Goal: Information Seeking & Learning: Learn about a topic

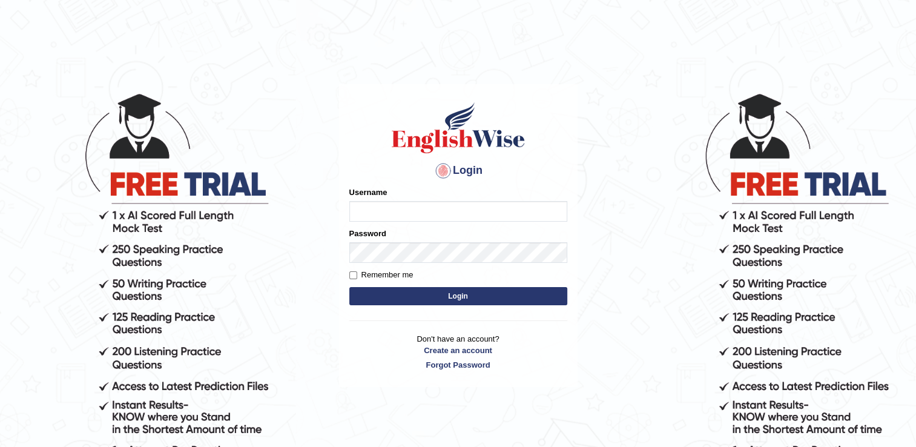
type input "Gurung28"
click at [443, 297] on button "Login" at bounding box center [459, 296] width 218 height 18
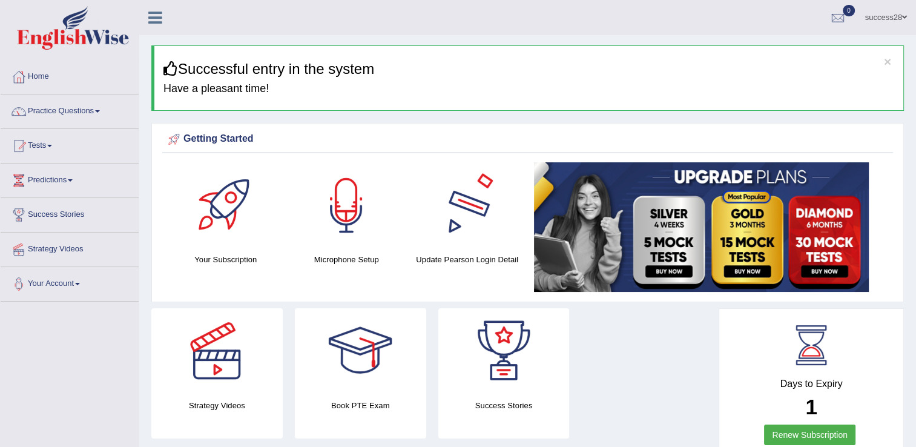
click at [602, 218] on img at bounding box center [701, 227] width 335 height 130
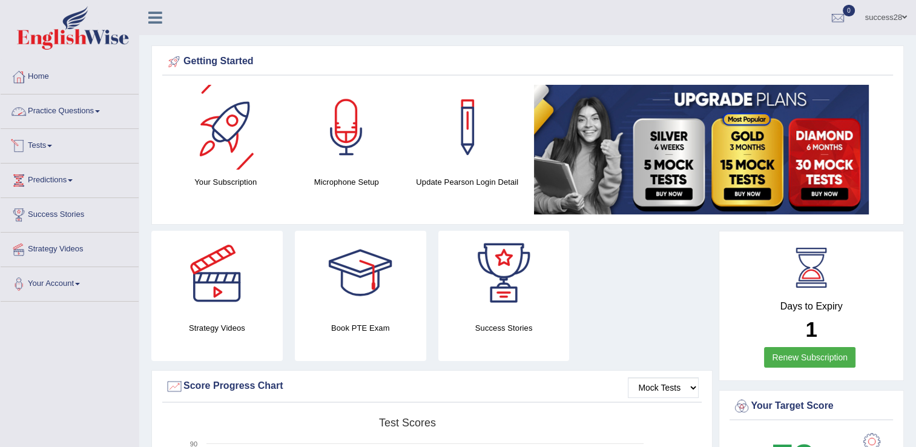
click at [39, 103] on link "Practice Questions" at bounding box center [70, 109] width 138 height 30
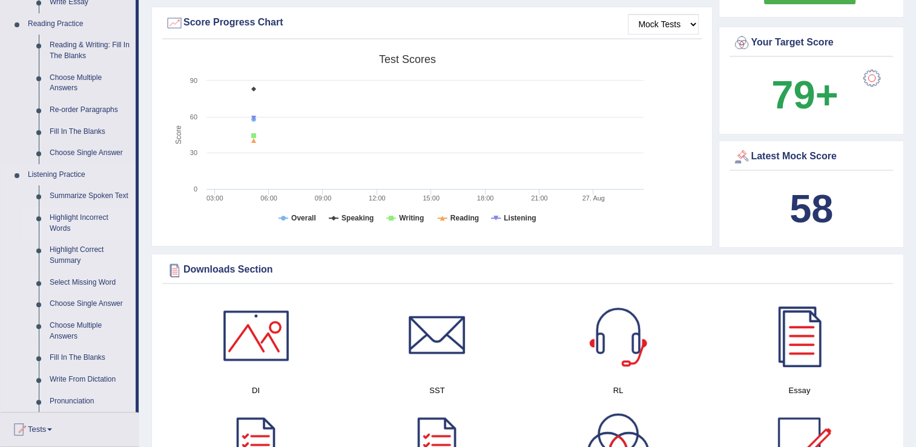
scroll to position [242, 0]
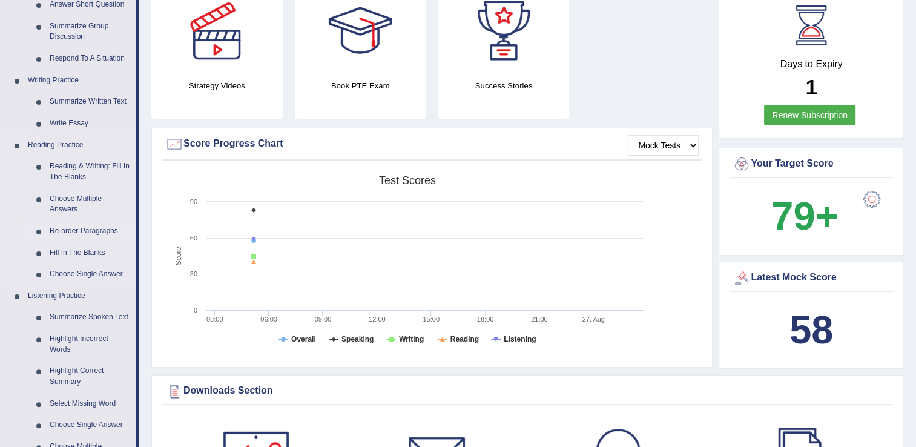
click at [78, 228] on link "Re-order Paragraphs" at bounding box center [89, 231] width 91 height 22
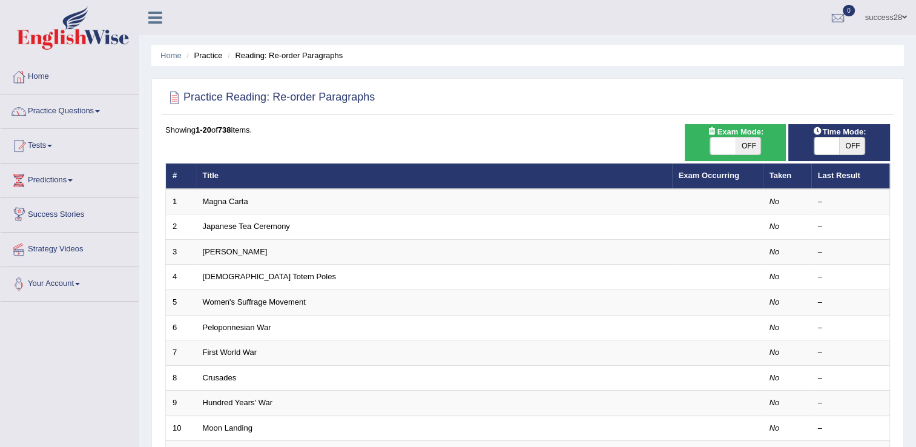
click at [840, 148] on span "OFF" at bounding box center [852, 146] width 25 height 17
checkbox input "true"
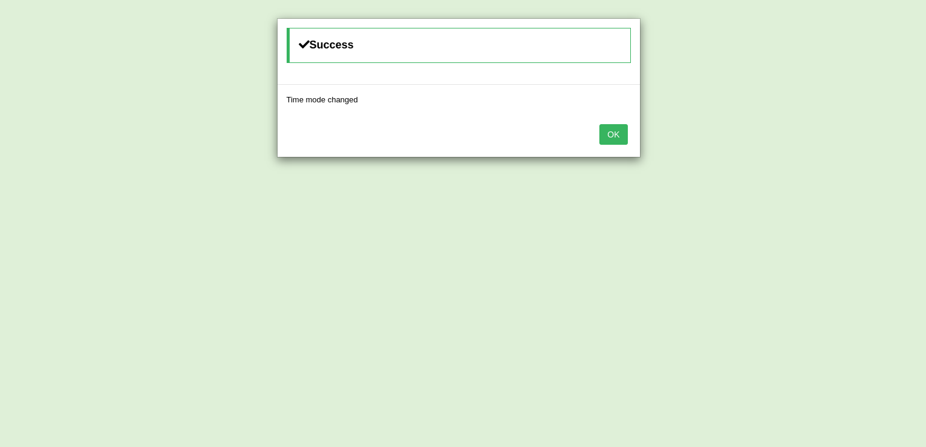
click at [626, 136] on button "OK" at bounding box center [613, 134] width 28 height 21
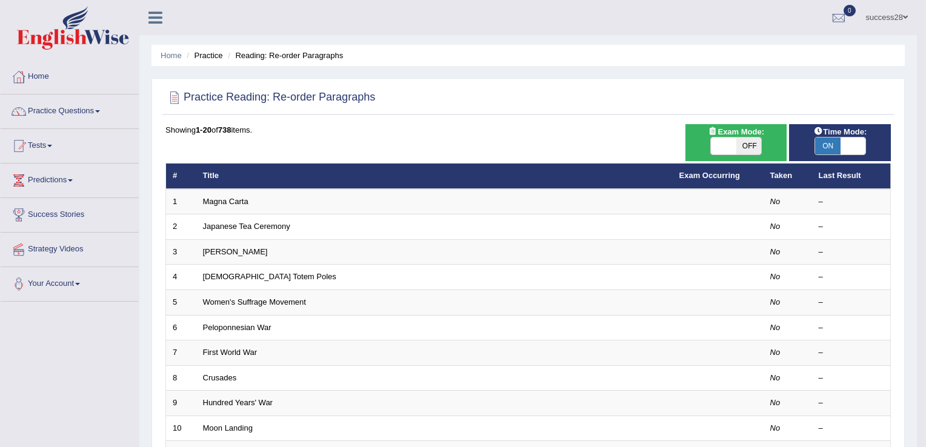
click at [619, 136] on div "Showing 1-20 of 738 items. # Title Exam Occurring Taken Last Result 1 Magna Car…" at bounding box center [527, 438] width 725 height 628
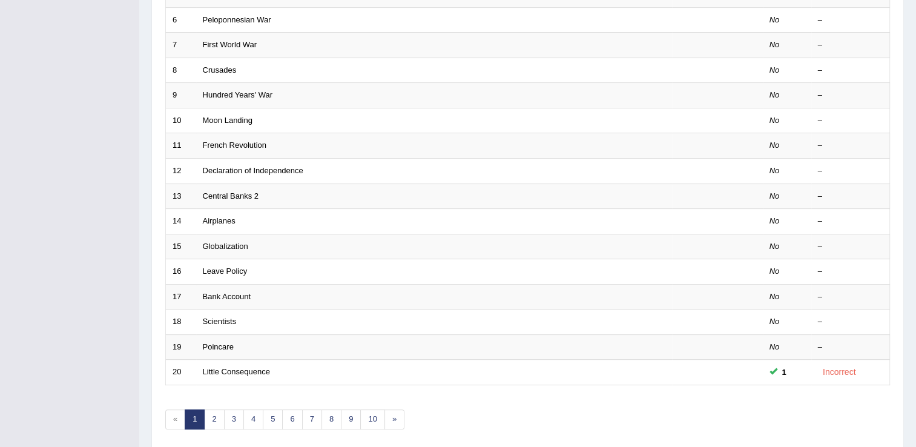
scroll to position [351, 0]
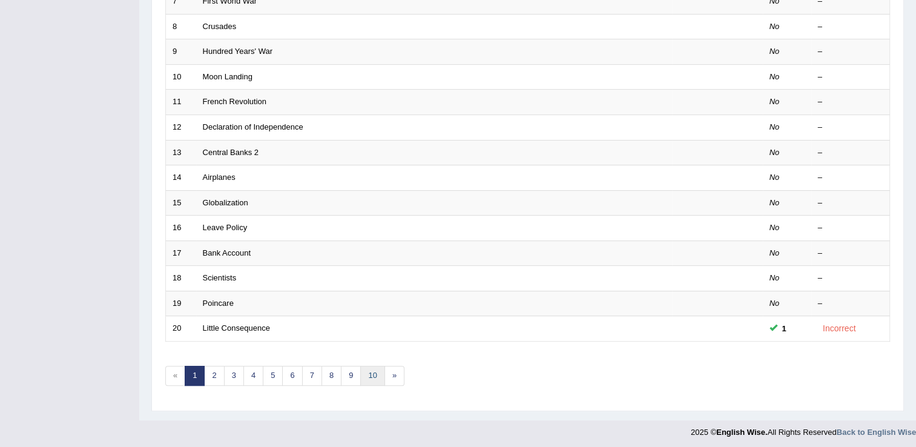
click at [365, 376] on link "10" at bounding box center [372, 376] width 24 height 20
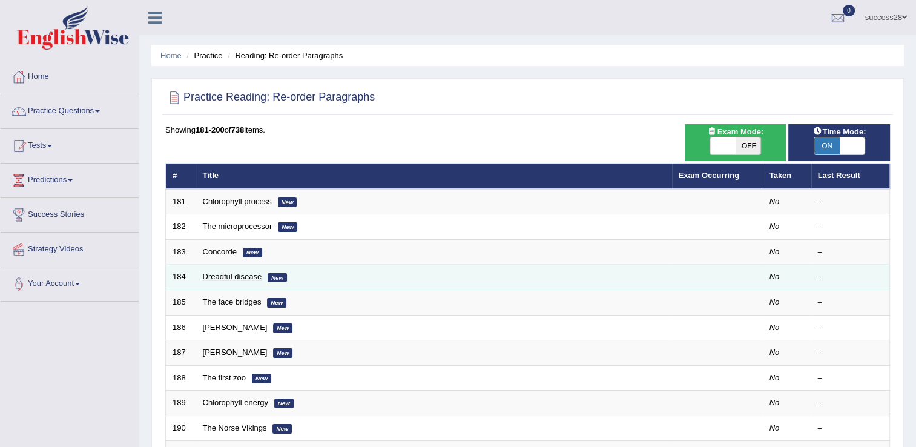
click at [228, 278] on link "Dreadful disease" at bounding box center [232, 276] width 59 height 9
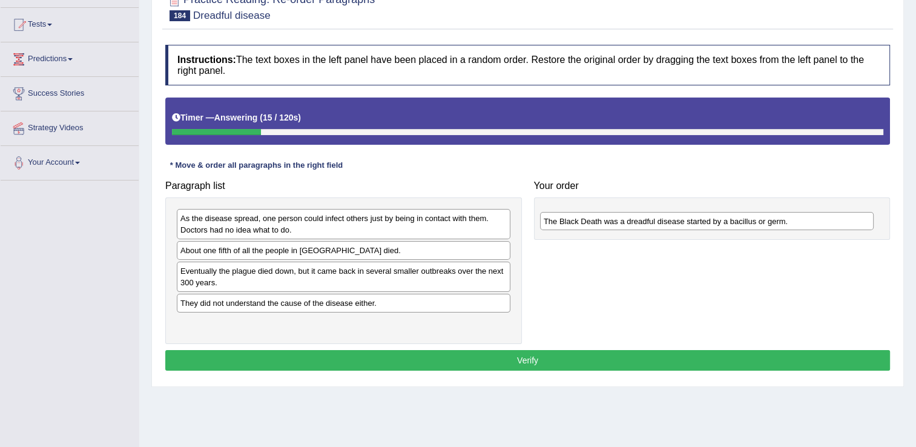
drag, startPoint x: 283, startPoint y: 324, endPoint x: 646, endPoint y: 222, distance: 377.4
click at [646, 222] on div "The Black Death was a dreadful disease started by a bacillus or germ." at bounding box center [707, 221] width 334 height 19
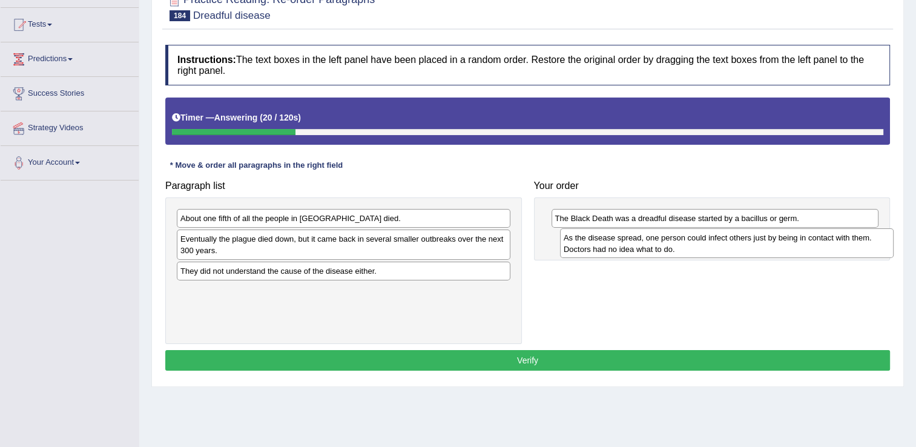
drag, startPoint x: 404, startPoint y: 229, endPoint x: 787, endPoint y: 248, distance: 383.9
click at [787, 248] on div "As the disease spread, one person could infect others just by being in contact …" at bounding box center [727, 243] width 334 height 30
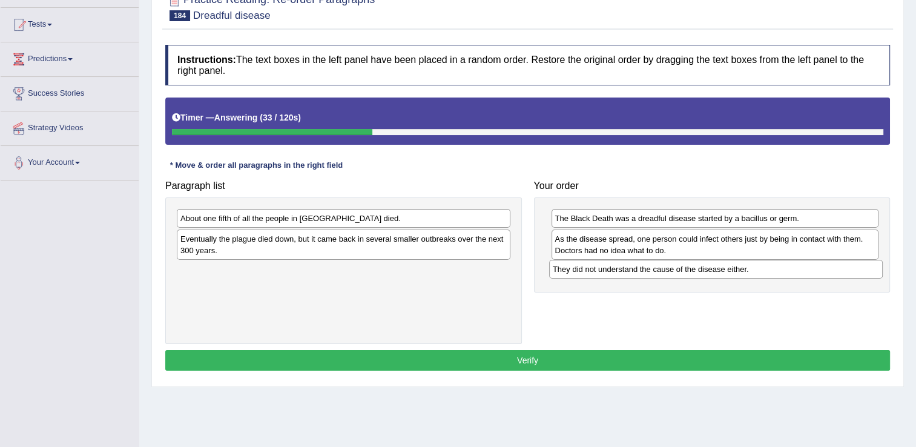
drag, startPoint x: 452, startPoint y: 274, endPoint x: 826, endPoint y: 273, distance: 373.7
click at [826, 273] on div "They did not understand the cause of the disease either." at bounding box center [716, 269] width 334 height 19
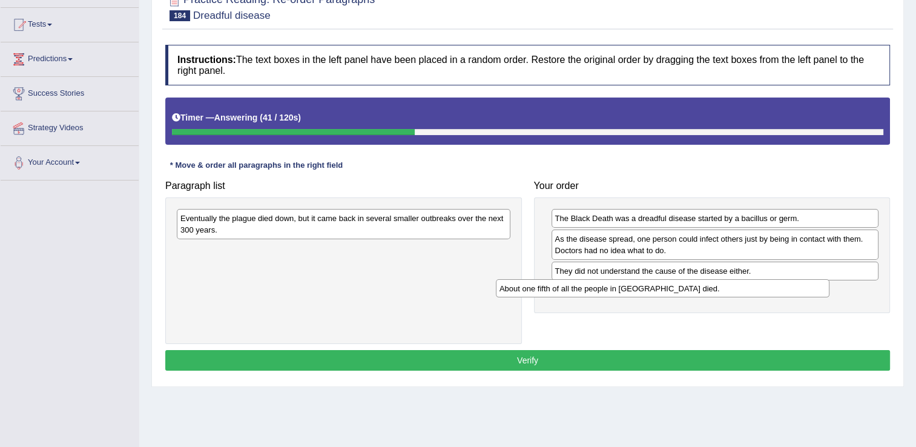
drag, startPoint x: 478, startPoint y: 221, endPoint x: 797, endPoint y: 291, distance: 326.9
click at [797, 291] on div "About one fifth of all the people in Europe died." at bounding box center [663, 288] width 334 height 19
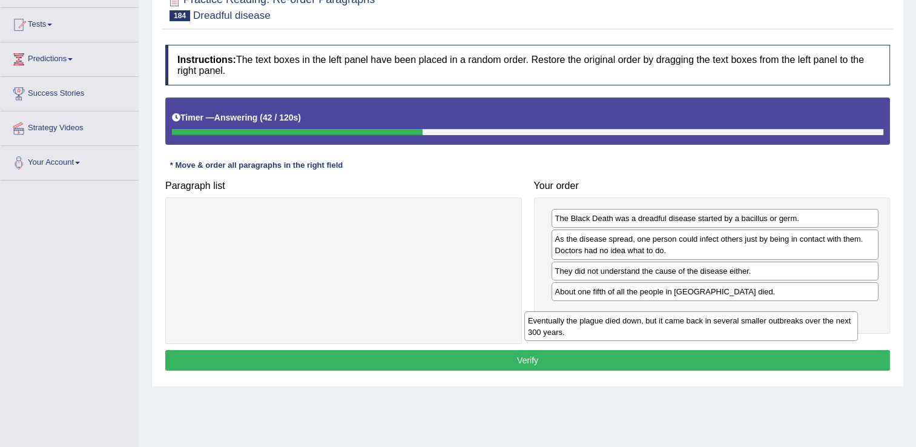
drag, startPoint x: 376, startPoint y: 224, endPoint x: 732, endPoint y: 321, distance: 368.5
click at [729, 323] on div "Eventually the plague died down, but it came back in several smaller outbreaks …" at bounding box center [692, 326] width 334 height 30
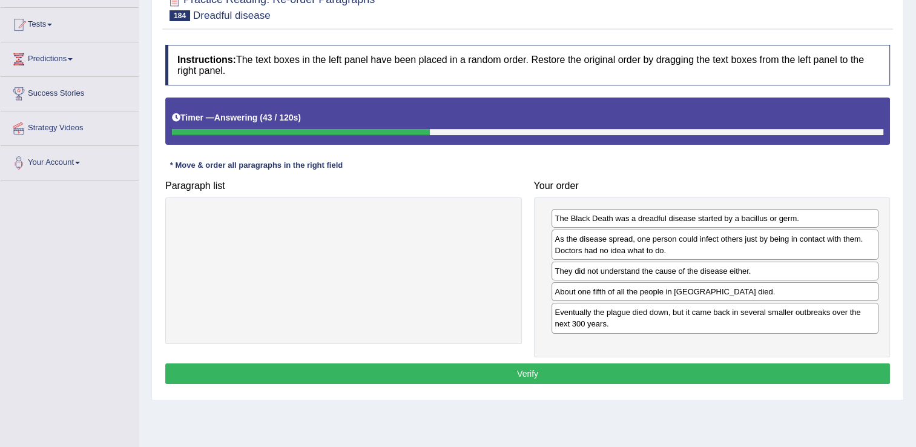
click at [763, 373] on button "Verify" at bounding box center [527, 373] width 725 height 21
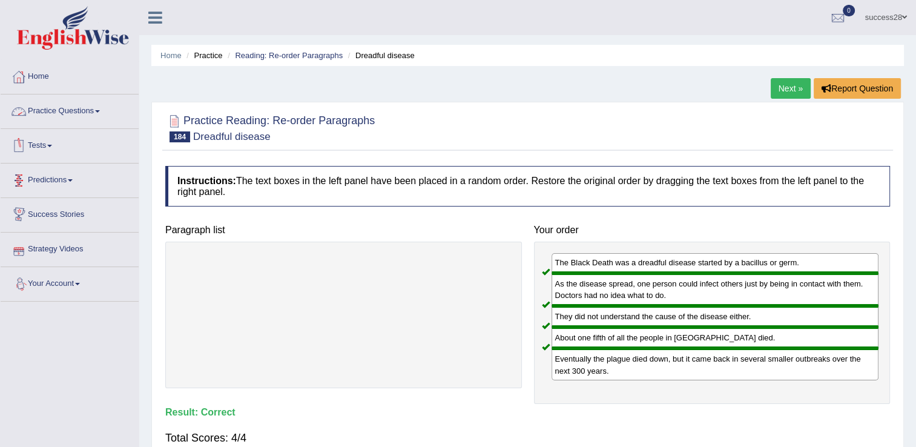
click at [90, 115] on link "Practice Questions" at bounding box center [70, 109] width 138 height 30
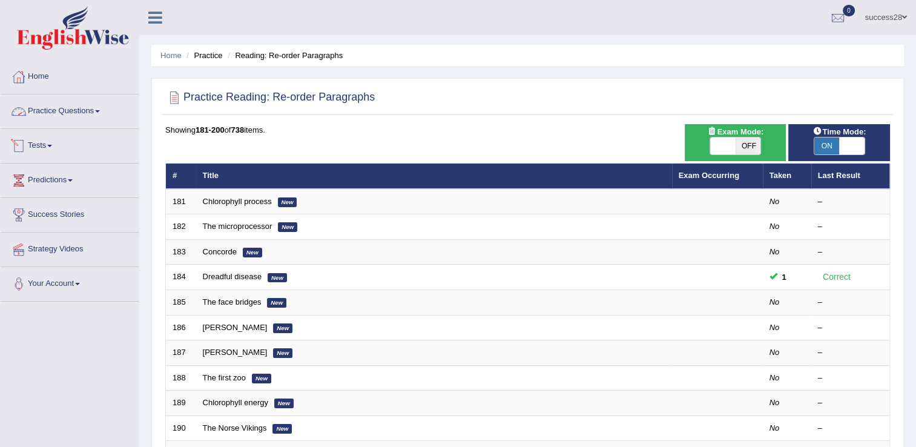
click at [65, 109] on link "Practice Questions" at bounding box center [70, 109] width 138 height 30
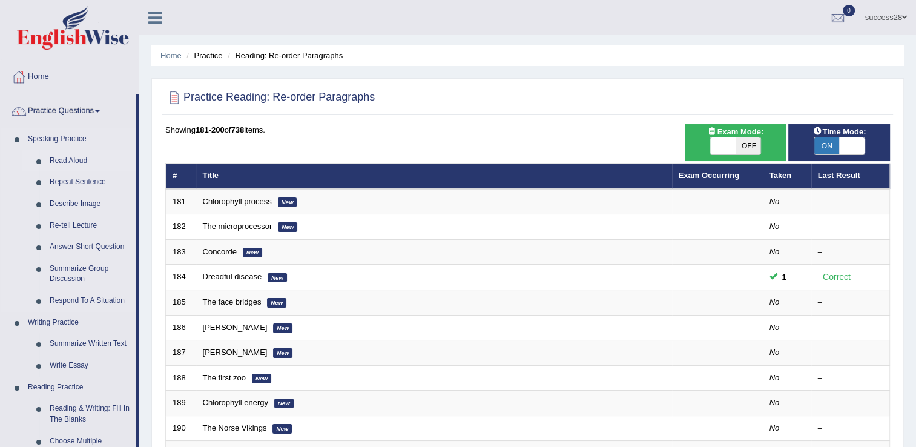
click at [67, 162] on link "Read Aloud" at bounding box center [89, 161] width 91 height 22
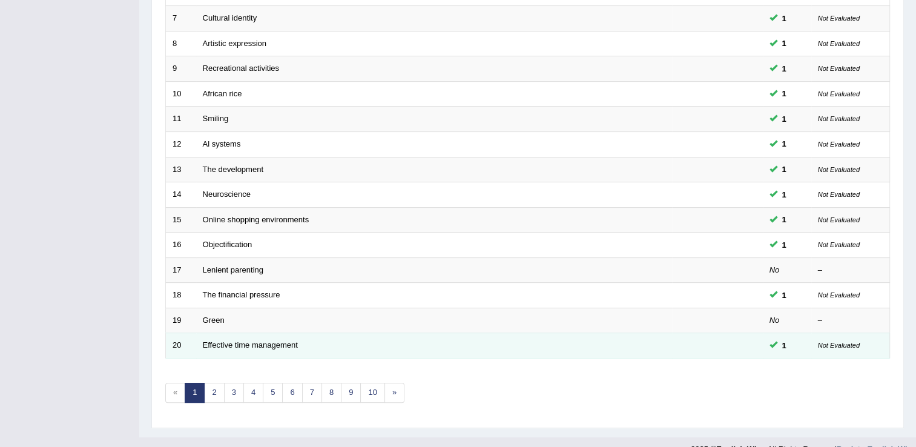
scroll to position [351, 0]
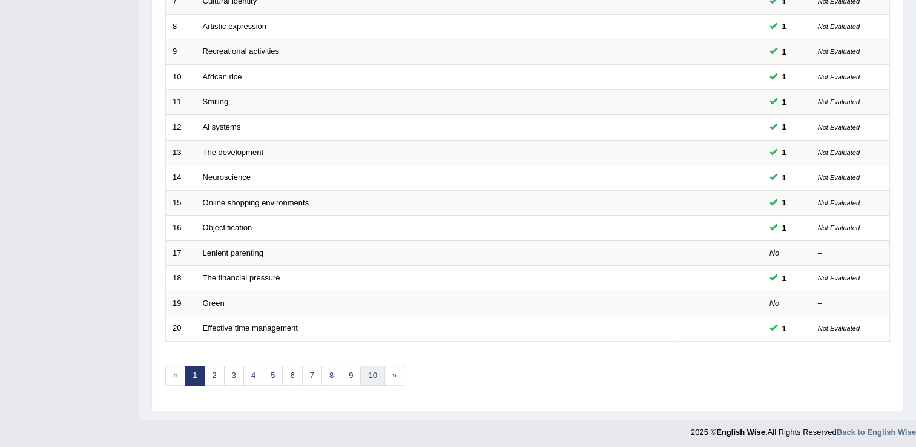
click at [373, 370] on link "10" at bounding box center [372, 376] width 24 height 20
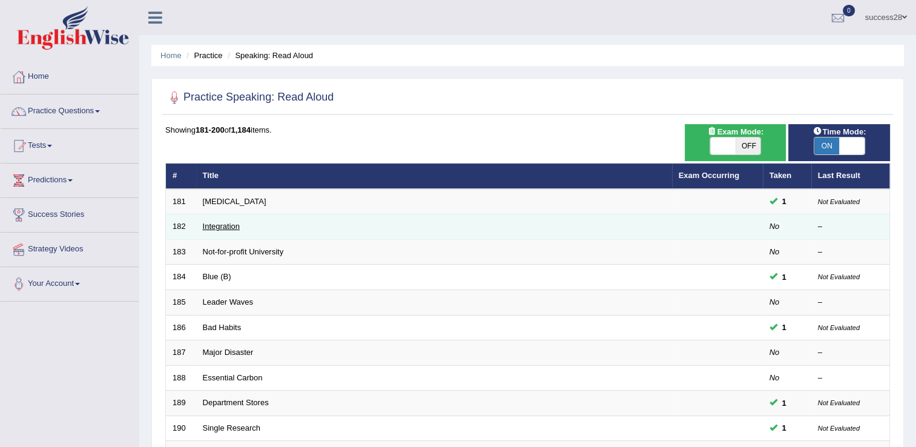
click at [217, 229] on link "Integration" at bounding box center [221, 226] width 37 height 9
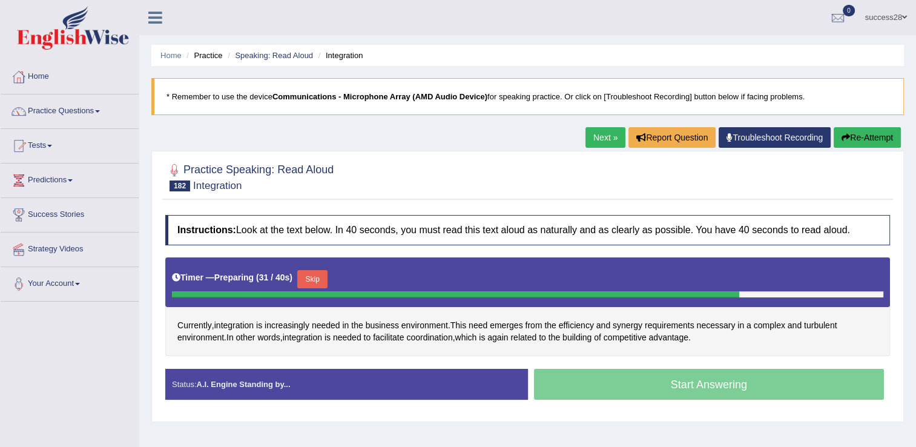
click at [303, 273] on button "Skip" at bounding box center [312, 279] width 30 height 18
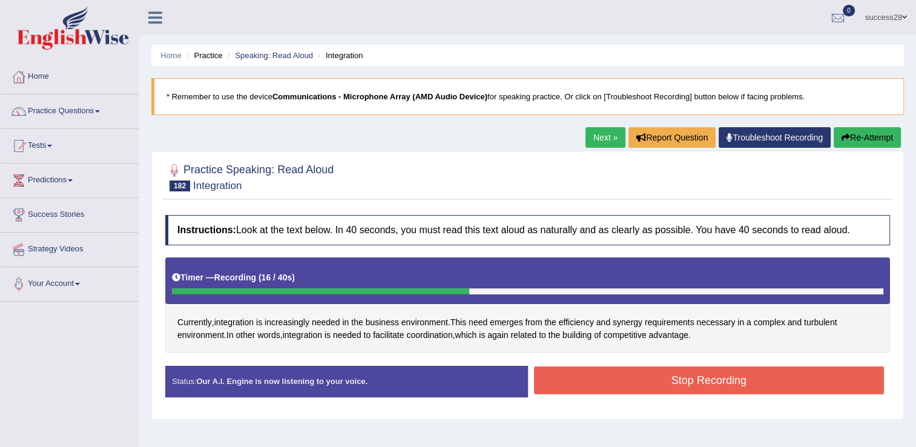
click at [612, 381] on button "Stop Recording" at bounding box center [709, 380] width 351 height 28
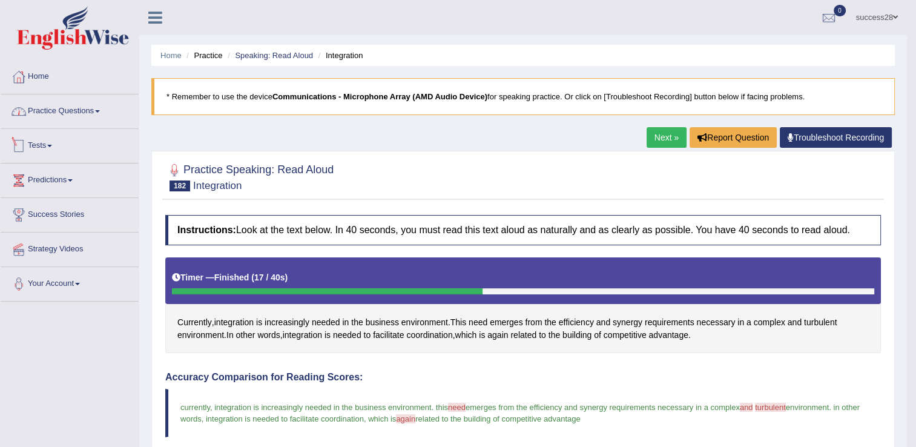
click at [87, 115] on link "Practice Questions" at bounding box center [70, 109] width 138 height 30
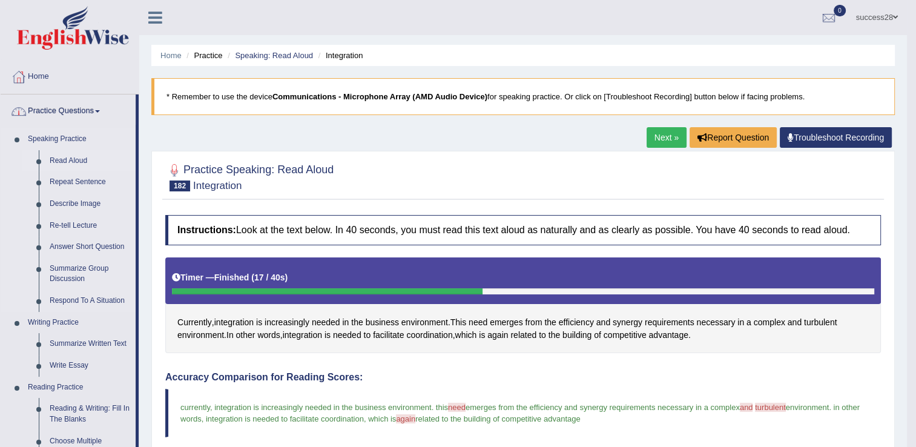
click at [67, 156] on link "Read Aloud" at bounding box center [89, 161] width 91 height 22
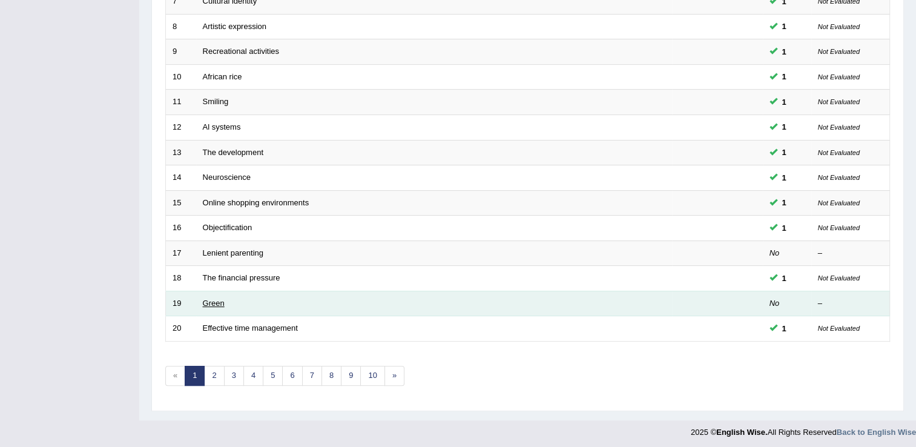
click at [214, 301] on link "Green" at bounding box center [214, 303] width 22 height 9
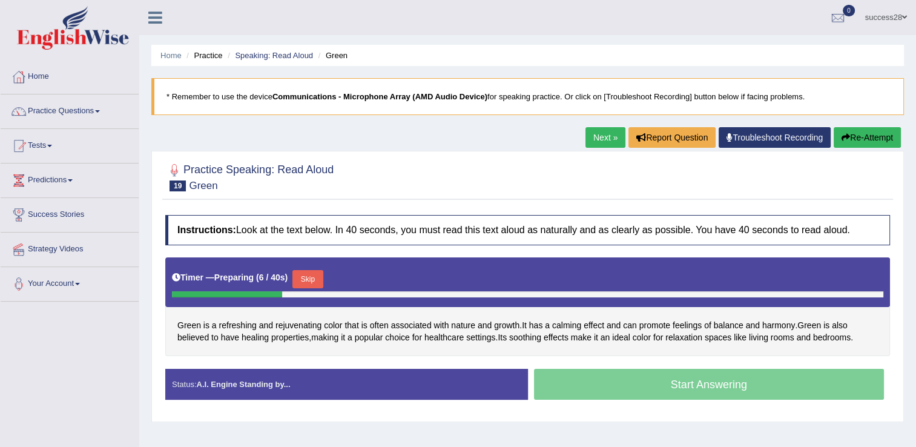
click at [308, 273] on button "Skip" at bounding box center [308, 279] width 30 height 18
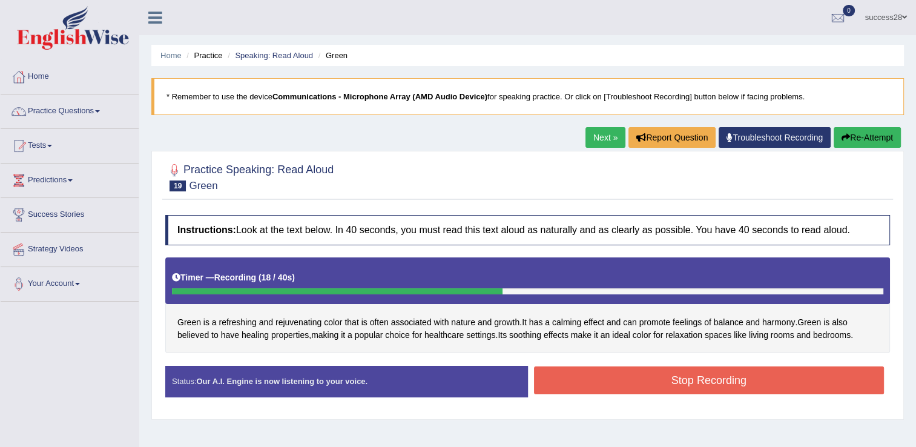
click at [680, 374] on button "Stop Recording" at bounding box center [709, 380] width 351 height 28
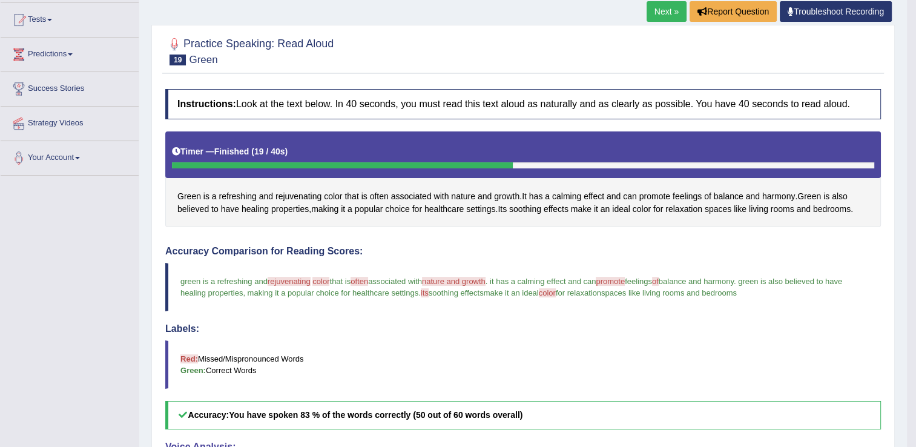
scroll to position [61, 0]
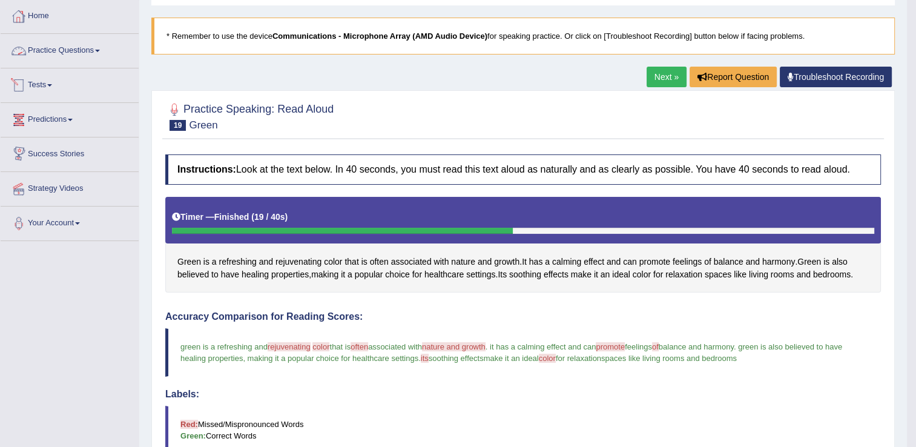
click at [61, 53] on link "Practice Questions" at bounding box center [70, 49] width 138 height 30
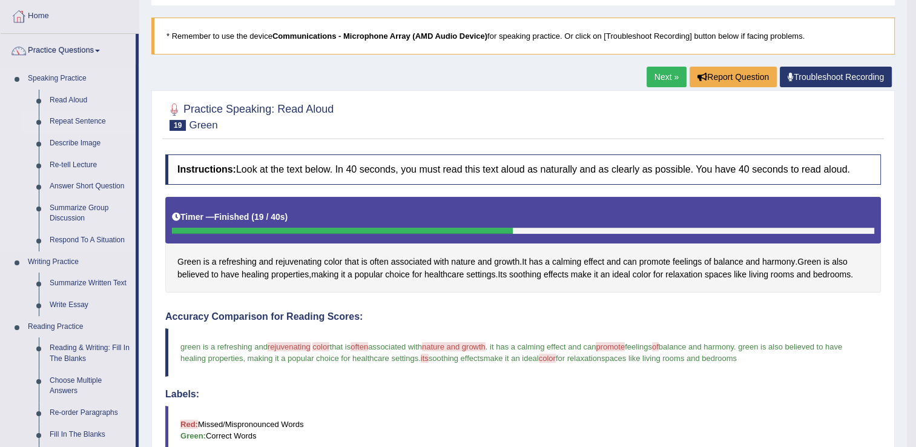
click at [94, 118] on link "Repeat Sentence" at bounding box center [89, 122] width 91 height 22
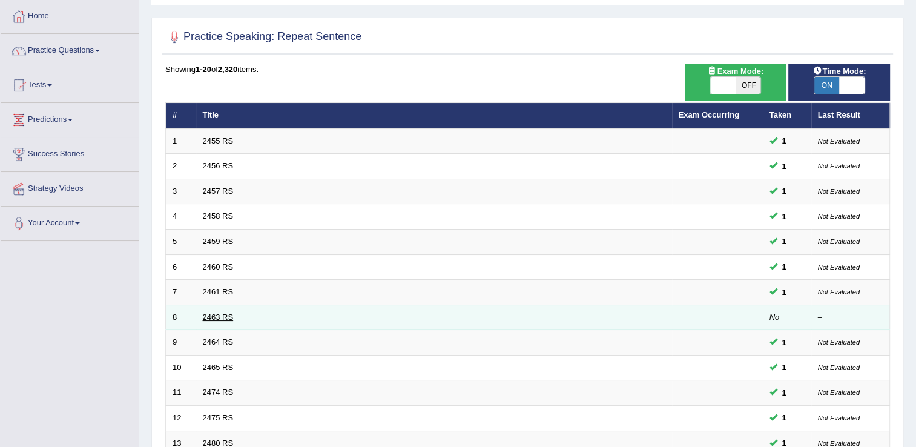
click at [211, 314] on link "2463 RS" at bounding box center [218, 317] width 31 height 9
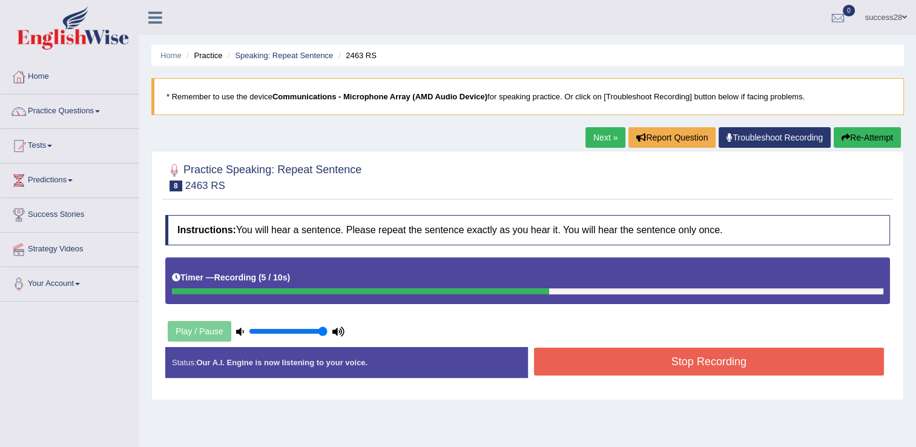
click at [680, 355] on button "Stop Recording" at bounding box center [709, 362] width 351 height 28
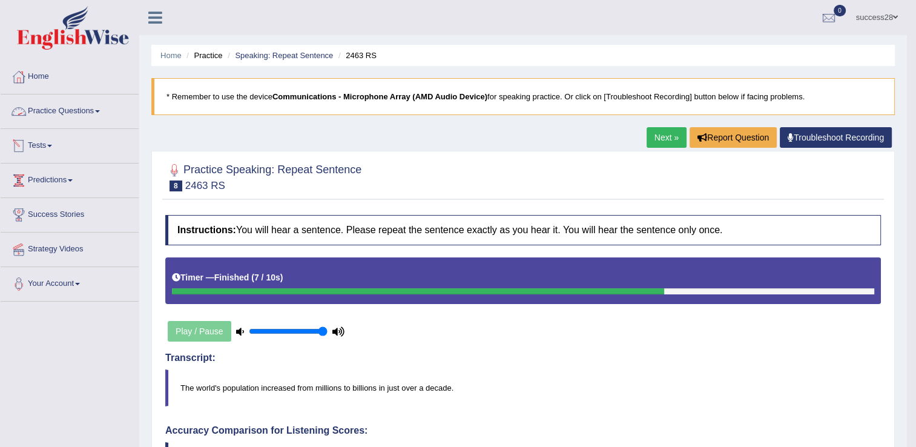
click at [63, 114] on link "Practice Questions" at bounding box center [70, 109] width 138 height 30
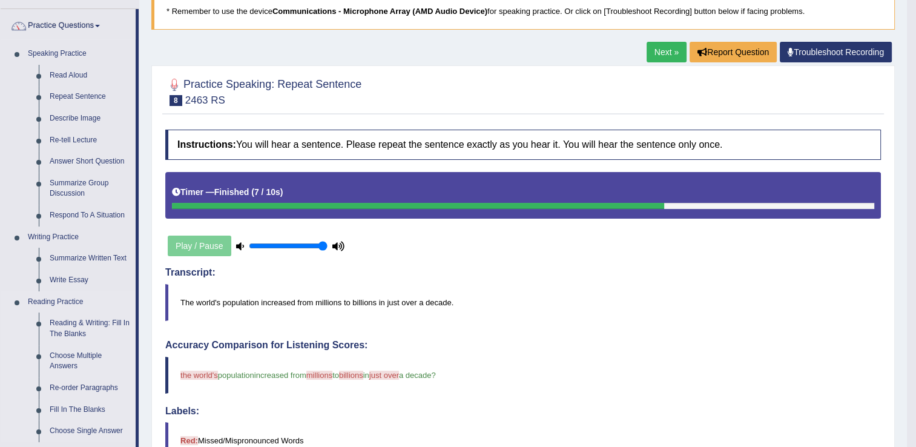
scroll to position [121, 0]
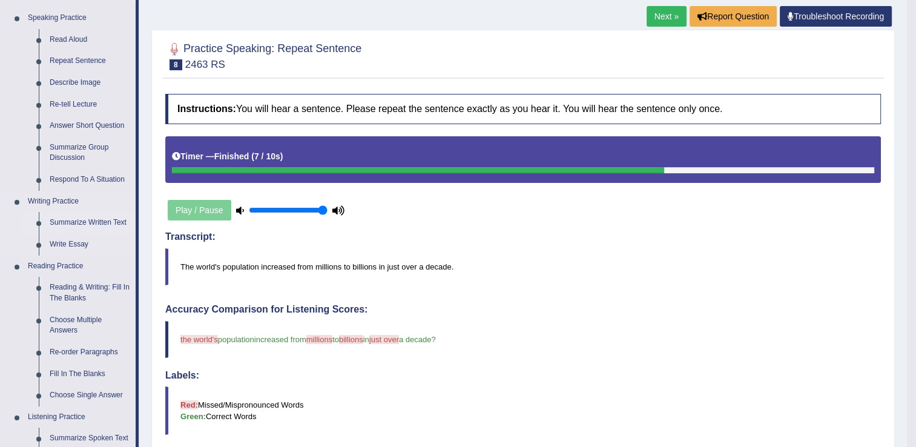
click at [106, 222] on link "Summarize Written Text" at bounding box center [89, 223] width 91 height 22
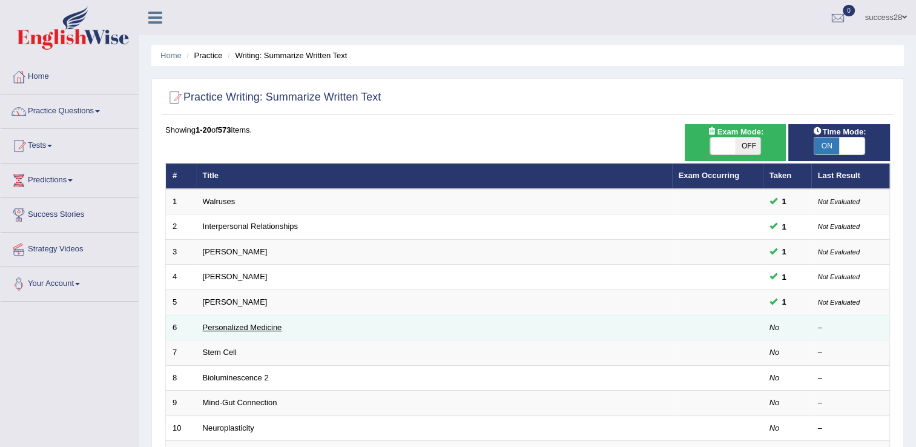
click at [248, 323] on link "Personalized Medicine" at bounding box center [242, 327] width 79 height 9
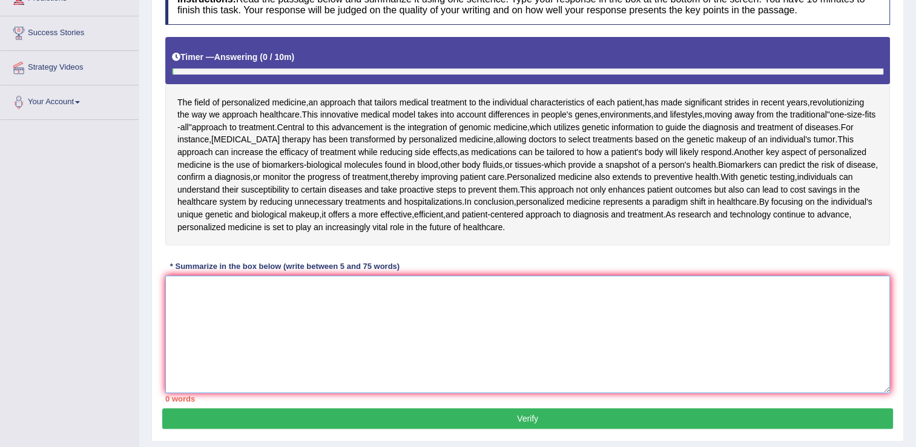
click at [362, 342] on textarea at bounding box center [527, 335] width 725 height 118
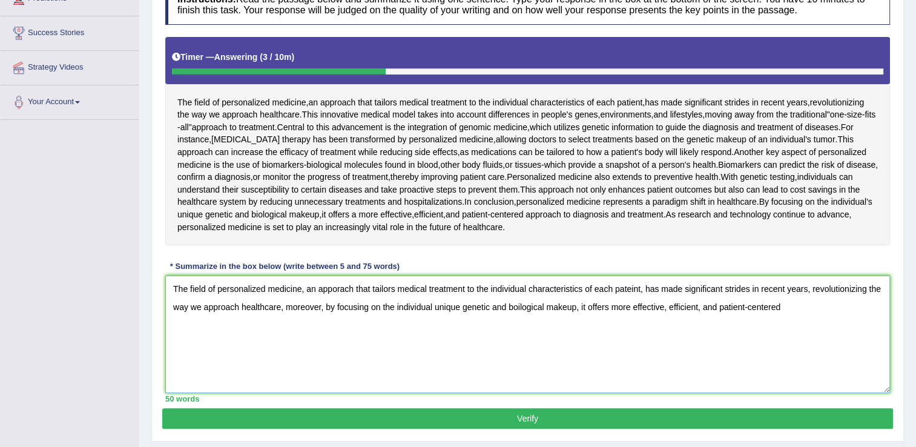
click at [809, 319] on textarea "The field of personalized medicine, an apporach that tailors medical treatment …" at bounding box center [527, 335] width 725 height 118
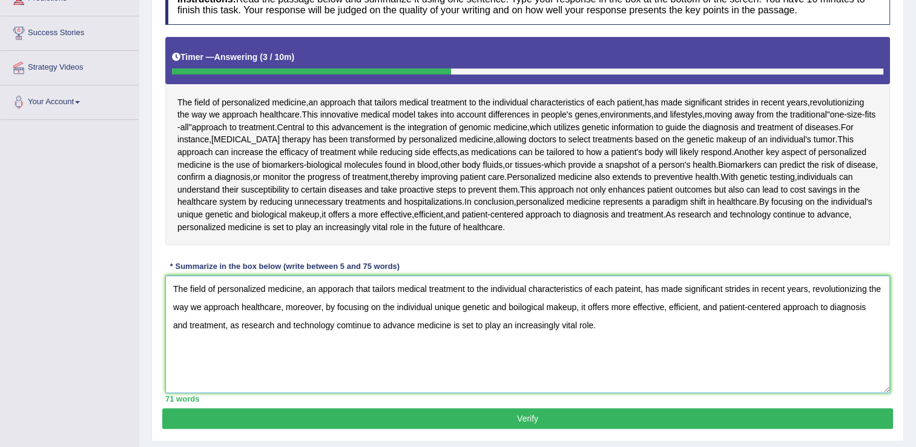
type textarea "The field of personalized medicine, an apporach that tailors medical treatment …"
click at [652, 414] on button "Verify" at bounding box center [527, 418] width 731 height 21
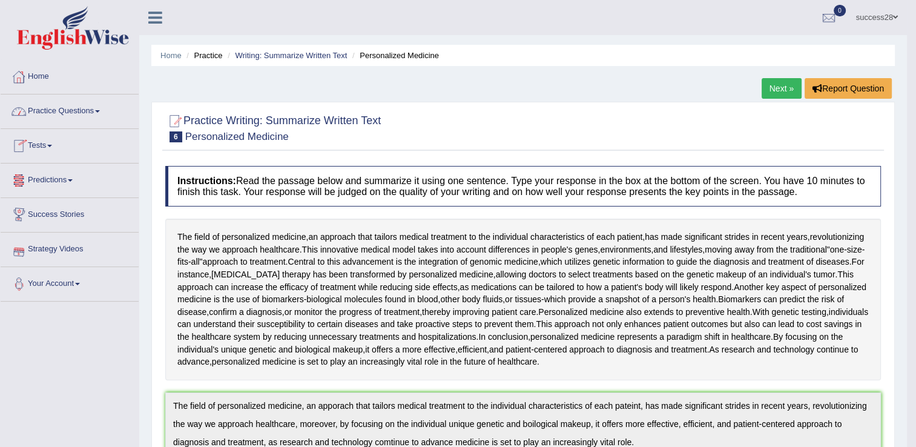
click at [65, 106] on link "Practice Questions" at bounding box center [70, 109] width 138 height 30
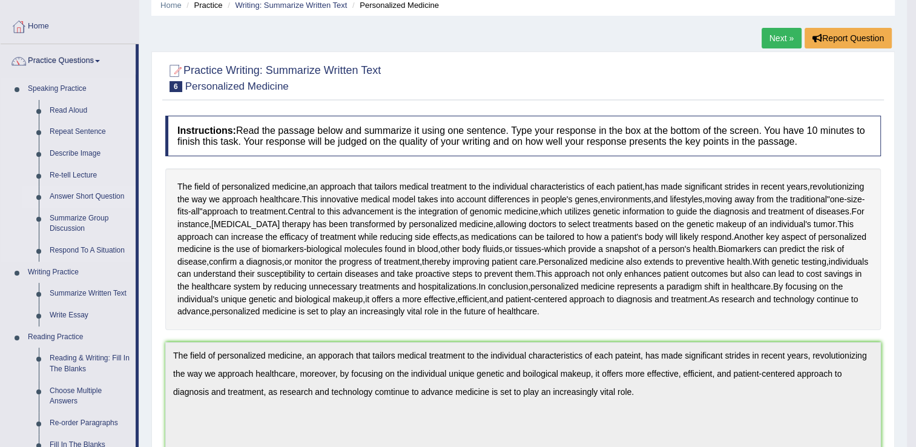
scroll to position [121, 0]
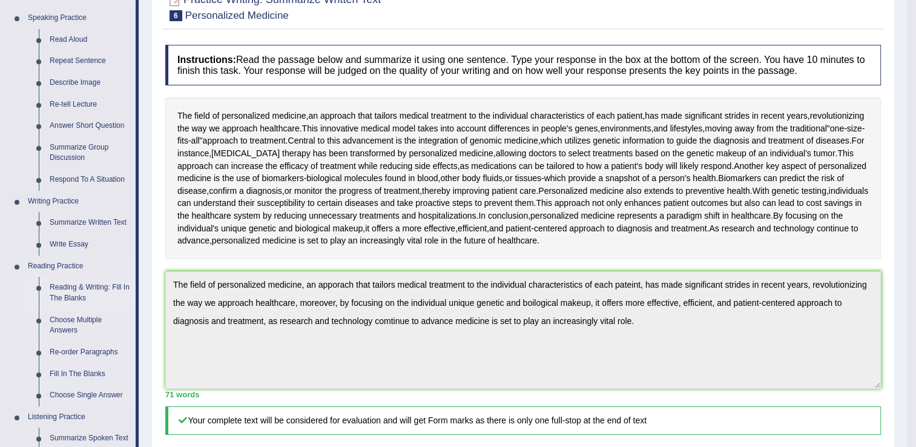
click at [82, 290] on link "Reading & Writing: Fill In The Blanks" at bounding box center [89, 293] width 91 height 32
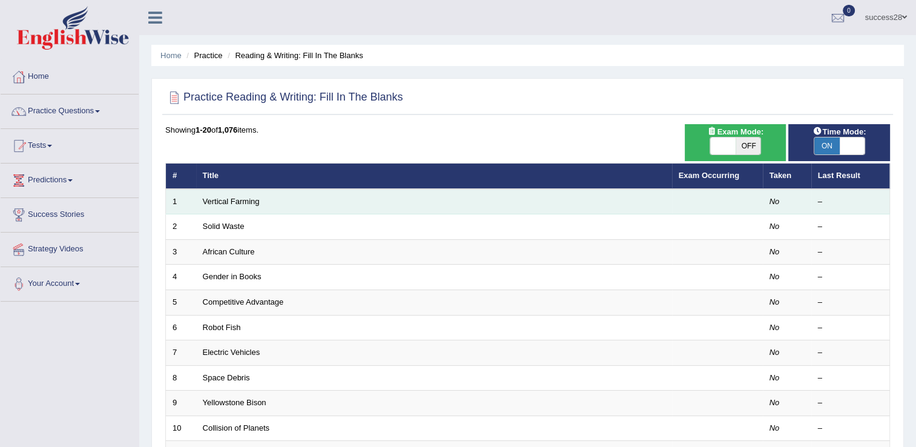
click at [230, 208] on td "Vertical Farming" at bounding box center [434, 201] width 476 height 25
click at [232, 200] on link "Vertical Farming" at bounding box center [231, 201] width 57 height 9
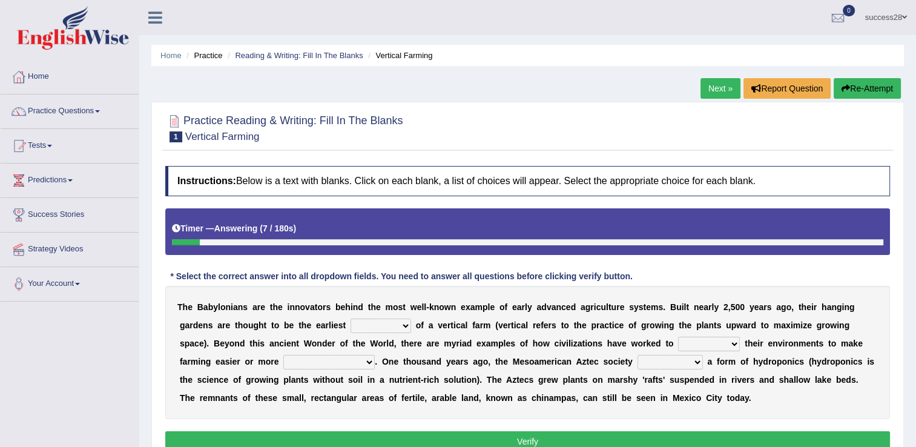
click at [351, 323] on select "prototype failure discredit protocol" at bounding box center [381, 326] width 61 height 15
select select "prototype"
click at [351, 319] on select "prototype failure discredit protocol" at bounding box center [381, 326] width 61 height 15
click at [678, 340] on select "manipulate escape respect disarrange" at bounding box center [709, 344] width 62 height 15
select select "respect"
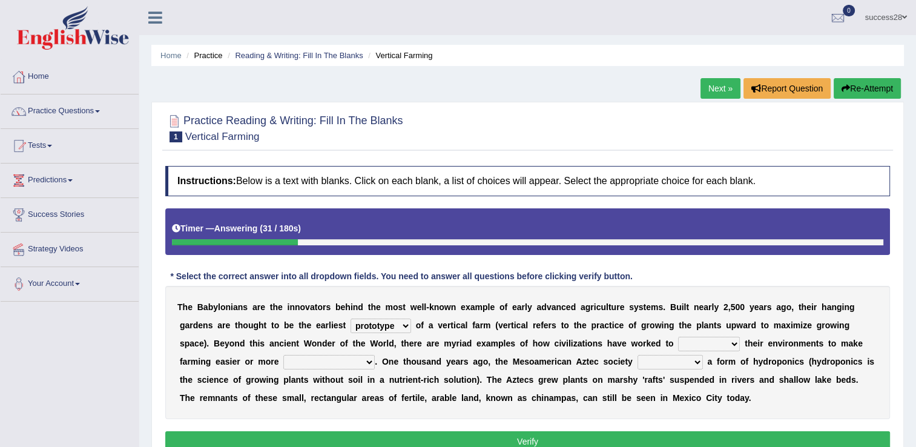
click at [678, 337] on select "manipulate escape respect disarrange" at bounding box center [709, 344] width 62 height 15
click at [283, 359] on select "productive constructive connective counterproductive" at bounding box center [328, 362] width 91 height 15
select select "productive"
click at [283, 355] on select "productive constructive connective counterproductive" at bounding box center [328, 362] width 91 height 15
click at [638, 360] on select "domineered volunteered pioneered engineered" at bounding box center [670, 362] width 65 height 15
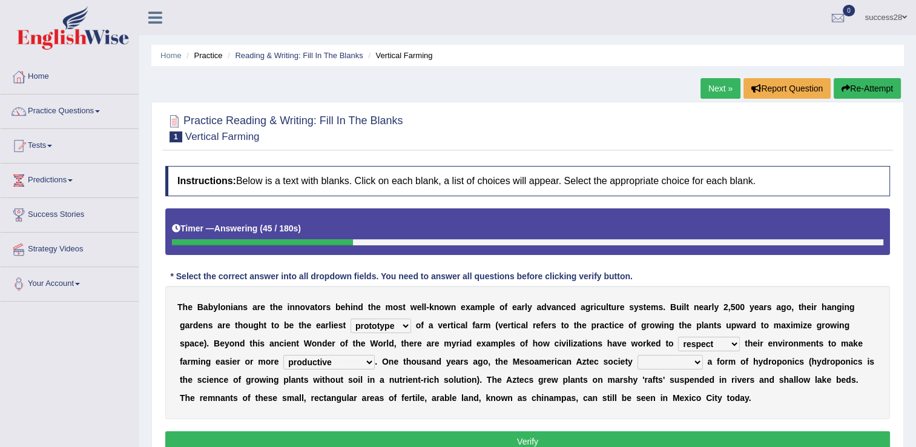
select select "volunteered"
click at [638, 355] on select "domineered volunteered pioneered engineered" at bounding box center [670, 362] width 65 height 15
click at [542, 433] on button "Verify" at bounding box center [527, 441] width 725 height 21
